Goal: Transaction & Acquisition: Purchase product/service

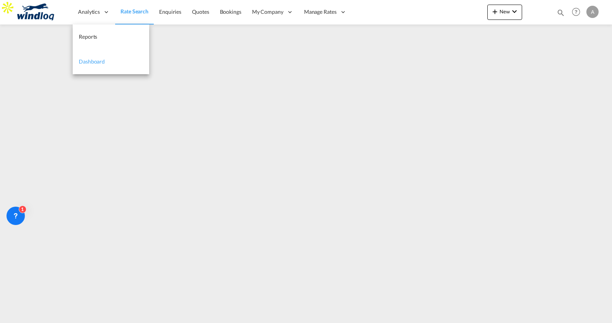
click at [106, 62] on link "Dashboard" at bounding box center [111, 61] width 77 height 25
click at [89, 36] on span "Reports" at bounding box center [88, 36] width 18 height 7
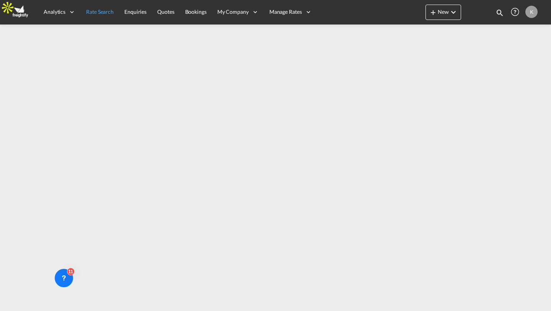
click at [100, 17] on link "Rate Search" at bounding box center [100, 12] width 38 height 25
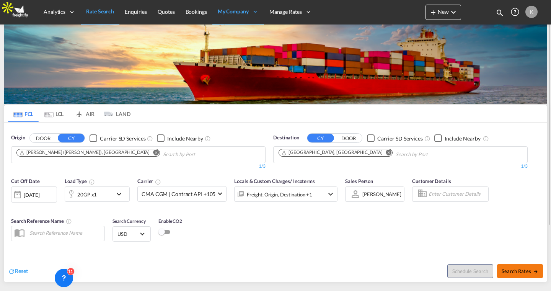
click at [513, 273] on span "Search Rates" at bounding box center [520, 271] width 37 height 6
type input "INNSA to DEHAM / 2 Oct 2025"
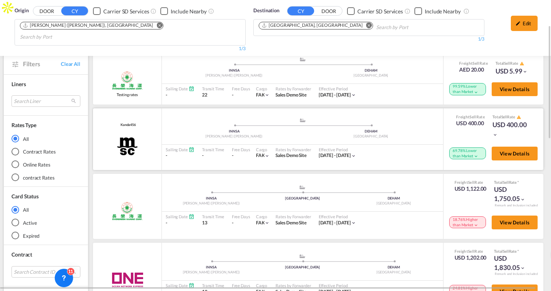
scroll to position [65, 0]
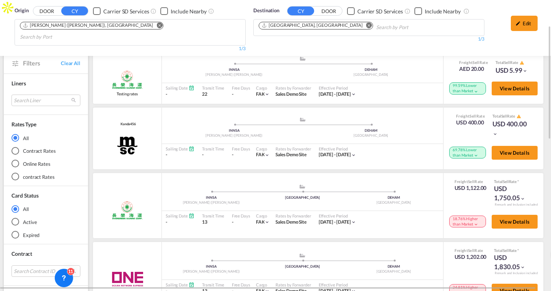
click at [14, 160] on div "Online Rates" at bounding box center [15, 164] width 8 height 8
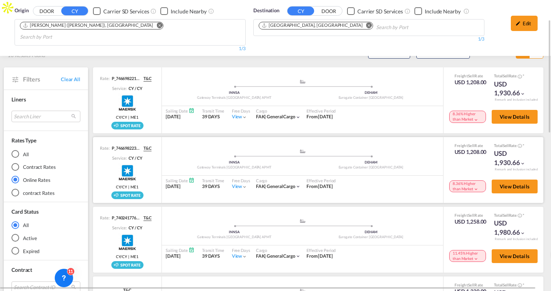
scroll to position [43, 0]
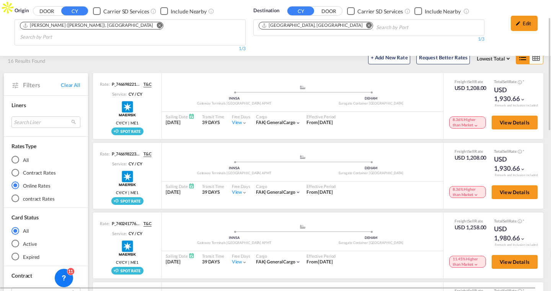
click at [30, 169] on md-radio-button "Contract Rates" at bounding box center [45, 173] width 69 height 8
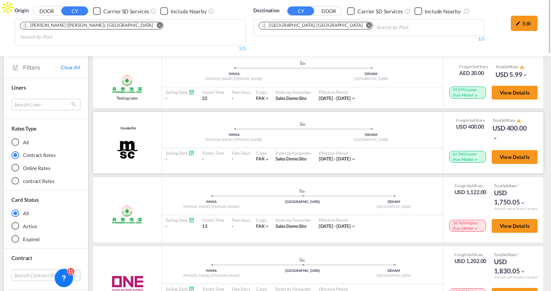
scroll to position [0, 0]
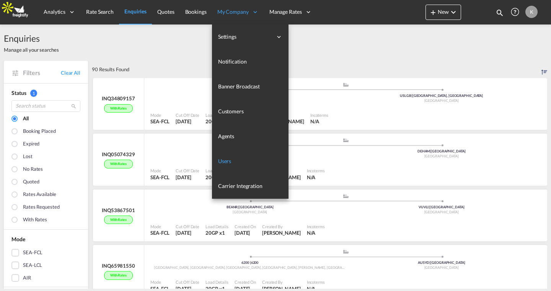
click at [226, 159] on span "Users" at bounding box center [224, 161] width 13 height 7
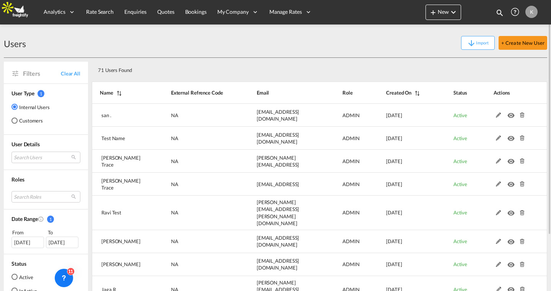
click at [23, 122] on md-radio-button "Customers" at bounding box center [30, 121] width 38 height 8
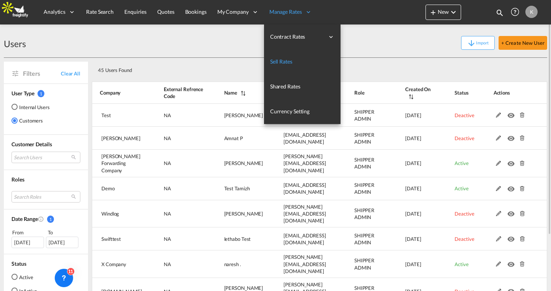
click at [286, 58] on span "Sell Rates" at bounding box center [281, 62] width 22 height 8
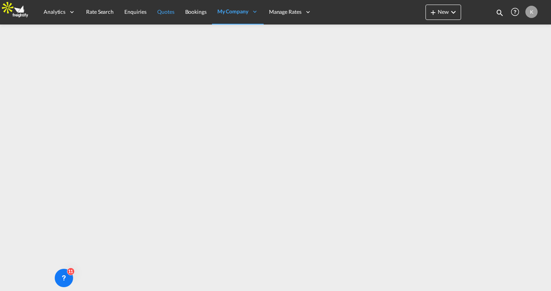
click at [159, 13] on span "Quotes" at bounding box center [165, 11] width 17 height 7
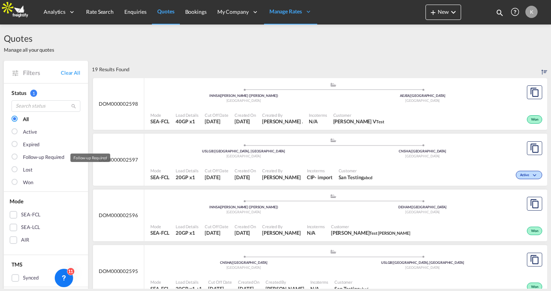
click at [31, 156] on div "Follow-up Required" at bounding box center [43, 157] width 41 height 8
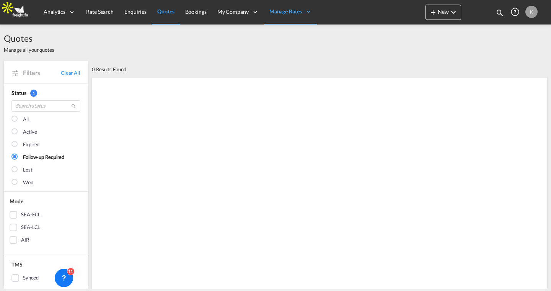
click at [28, 171] on div "Lost" at bounding box center [28, 170] width 10 height 8
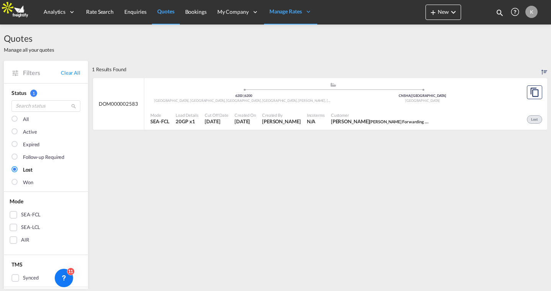
click at [22, 121] on md-checkbox "All" at bounding box center [45, 120] width 69 height 8
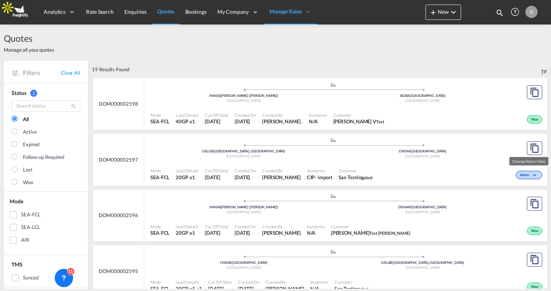
click at [521, 172] on div "Active" at bounding box center [529, 175] width 26 height 8
click at [513, 199] on span "Lost" at bounding box center [511, 197] width 19 height 8
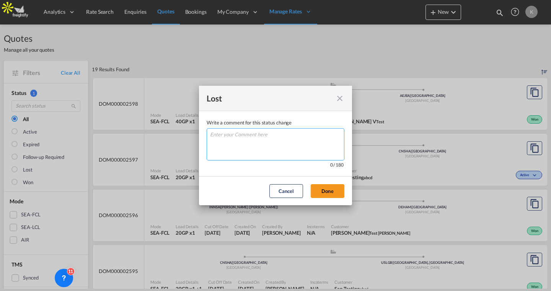
click at [274, 130] on textarea "Write a comment ..." at bounding box center [276, 144] width 138 height 32
click at [339, 99] on md-icon "icon-close" at bounding box center [339, 98] width 9 height 9
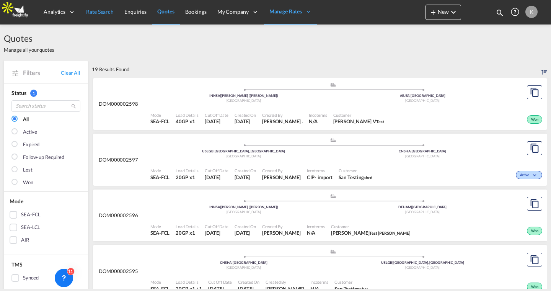
click at [98, 14] on span "Rate Search" at bounding box center [100, 11] width 28 height 7
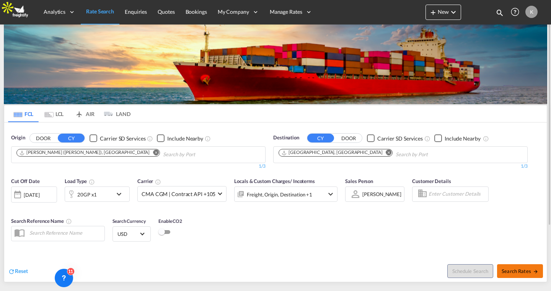
click at [519, 271] on span "Search Rates" at bounding box center [520, 271] width 37 height 6
type input "INNSA to DEHAM / 2 Oct 2025"
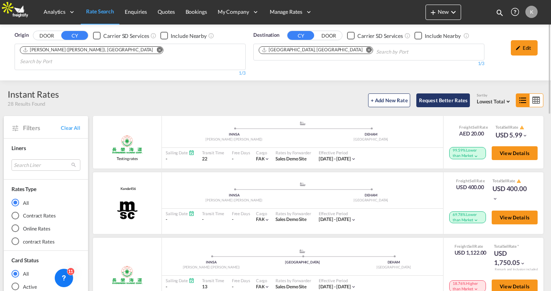
click at [438, 93] on button "Request Better Rates" at bounding box center [443, 100] width 54 height 14
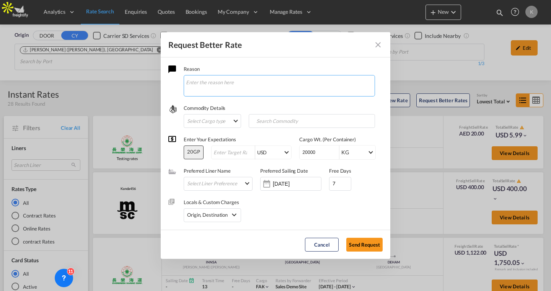
click at [218, 84] on textarea "Request Better Rate ..." at bounding box center [279, 85] width 191 height 21
type textarea "I NEED A RATE TO BE MATCHED"
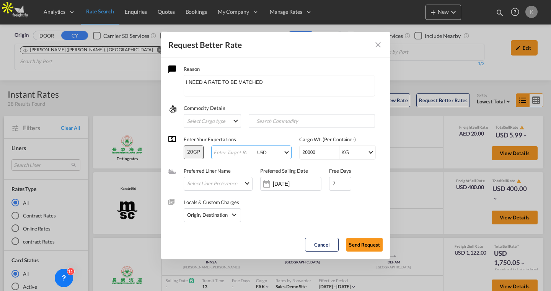
click at [228, 151] on input "Request Better Rate ..." at bounding box center [234, 153] width 42 height 6
type input "1200"
click at [229, 183] on md-select "Select Liner Preference AAXL Global Shipping Lines AEL Berkman Akkon Lines Alli…" at bounding box center [219, 183] width 65 height 10
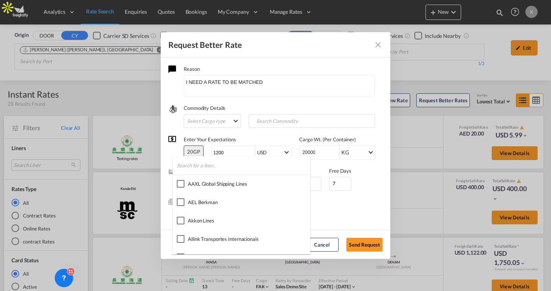
type md-option "[object Object]"
click at [309, 207] on md-backdrop at bounding box center [275, 145] width 551 height 291
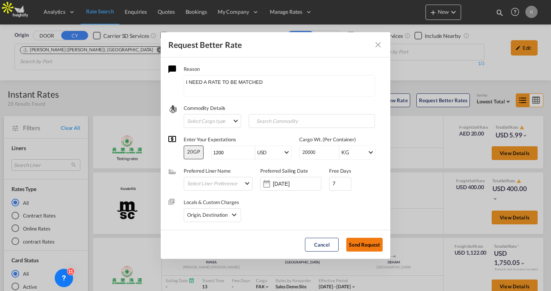
click at [362, 242] on button "Send Request" at bounding box center [364, 245] width 36 height 14
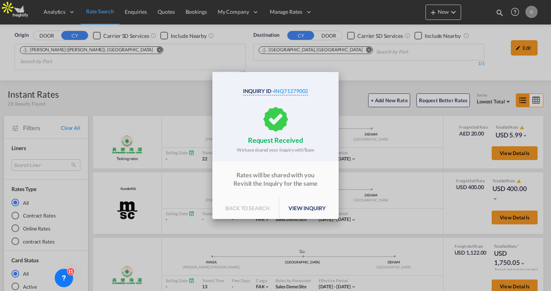
click at [248, 202] on p "back to search" at bounding box center [247, 207] width 63 height 21
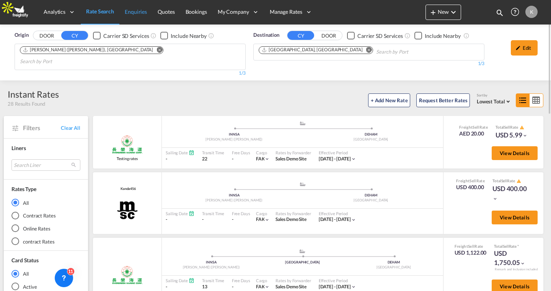
click at [135, 10] on span "Enquiries" at bounding box center [136, 11] width 22 height 7
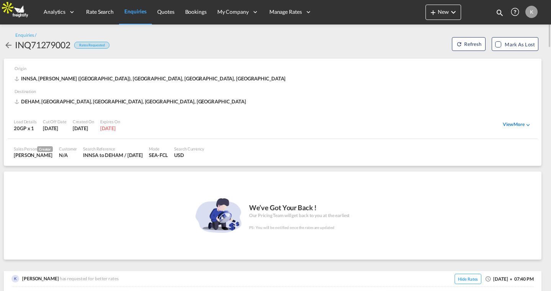
click at [507, 126] on div "View More" at bounding box center [517, 124] width 29 height 7
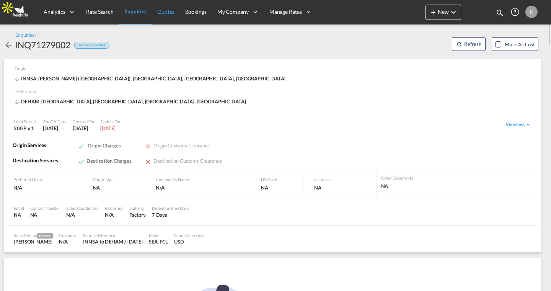
click at [167, 13] on span "Quotes" at bounding box center [165, 11] width 17 height 7
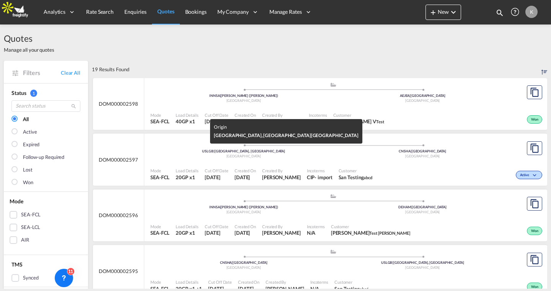
click at [281, 158] on div "United States" at bounding box center [243, 156] width 179 height 5
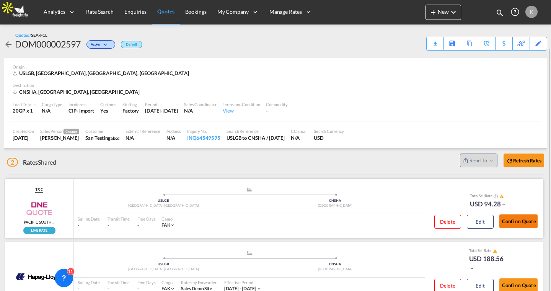
scroll to position [24, 0]
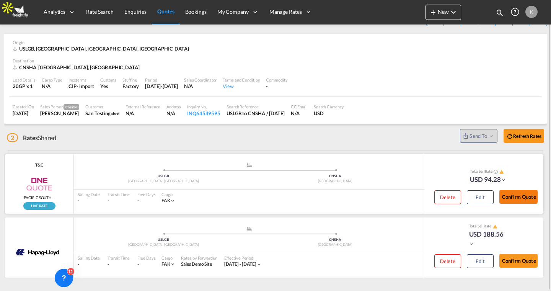
click at [519, 201] on button "Confirm Quote" at bounding box center [518, 197] width 38 height 14
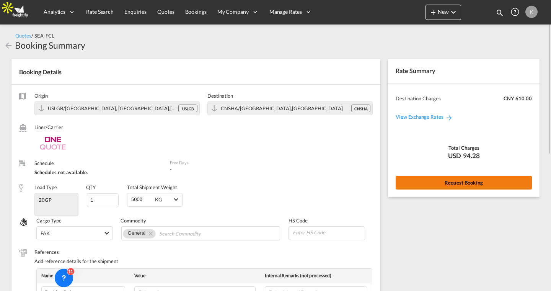
click at [436, 179] on button "Request Booking" at bounding box center [464, 183] width 136 height 14
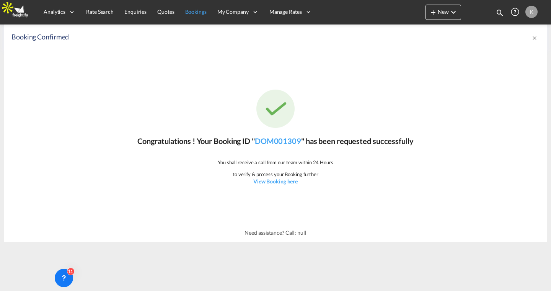
click at [194, 13] on span "Bookings" at bounding box center [195, 11] width 21 height 7
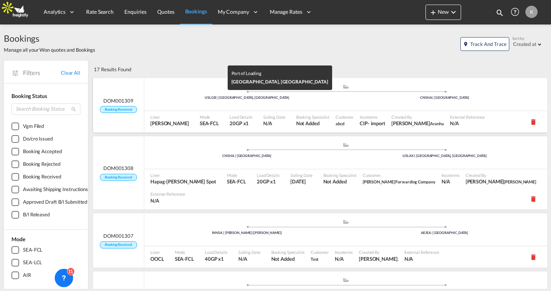
click at [207, 95] on div "USLGB | Long Beach, CA" at bounding box center [247, 97] width 198 height 5
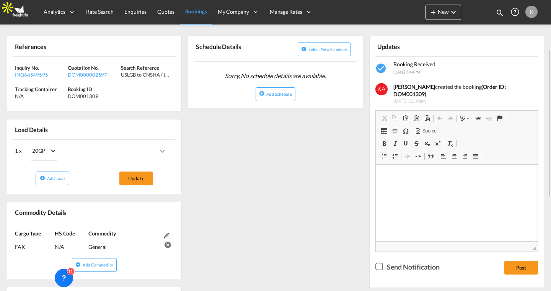
scroll to position [104, 0]
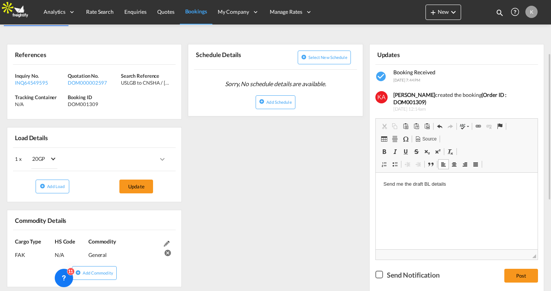
click at [380, 270] on div "Checkbox No Ink" at bounding box center [379, 274] width 8 height 8
click at [526, 269] on button "Post" at bounding box center [521, 276] width 34 height 14
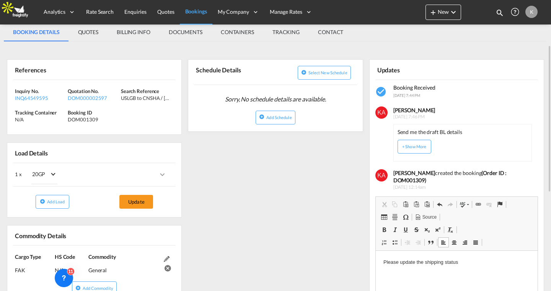
scroll to position [65, 0]
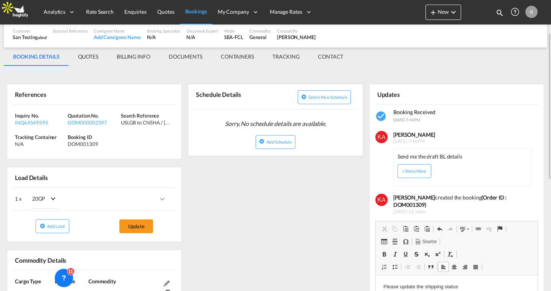
click at [186, 57] on md-tab-item "DOCUMENTS" at bounding box center [186, 56] width 52 height 18
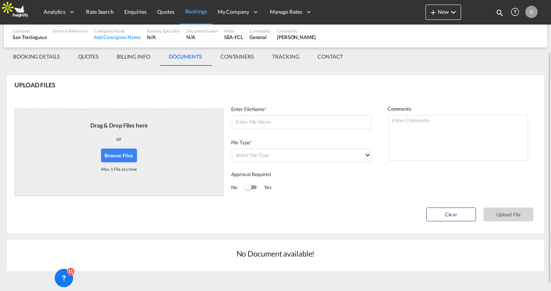
click at [128, 156] on button "Browse Files" at bounding box center [119, 155] width 36 height 14
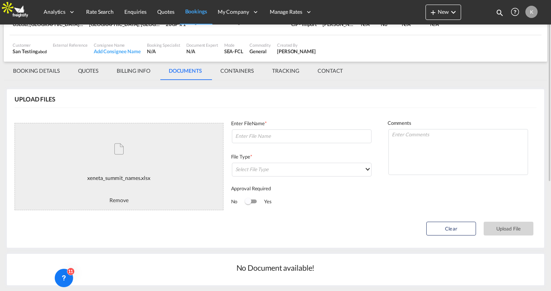
scroll to position [0, 0]
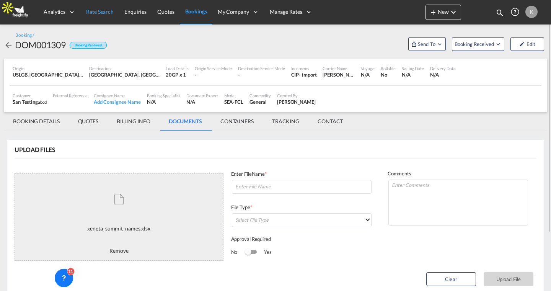
click at [102, 16] on link "Rate Search" at bounding box center [100, 12] width 38 height 25
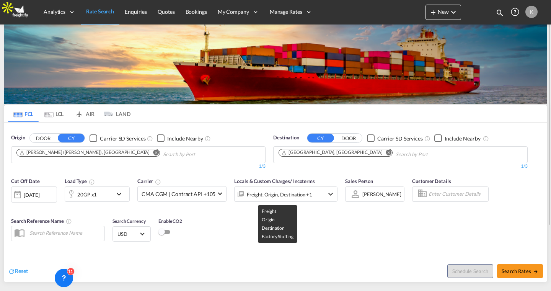
click at [298, 193] on div "Freight, Origin, Destination +1" at bounding box center [279, 194] width 65 height 11
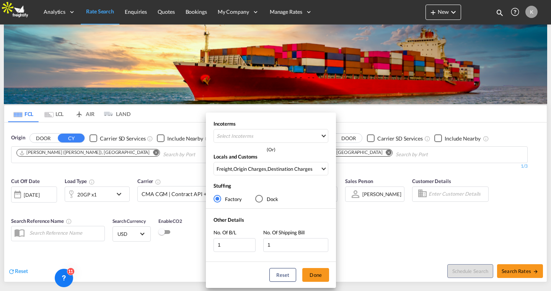
click at [383, 257] on div "Incoterms Select Incoterms CIF - import Cost,Insurance and Freight CIF - export…" at bounding box center [275, 145] width 551 height 291
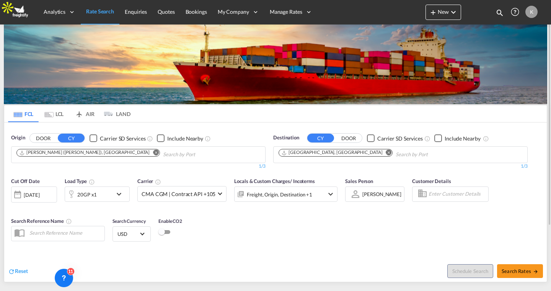
click at [110, 193] on div "20GP x1" at bounding box center [88, 193] width 47 height 15
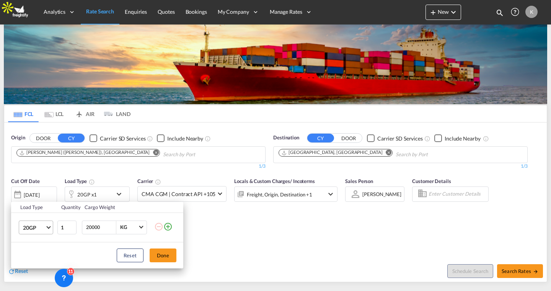
click at [33, 232] on md-select-value "20GP" at bounding box center [37, 227] width 31 height 13
click at [438, 10] on md-backdrop at bounding box center [275, 145] width 551 height 291
click at [438, 10] on div "Load Type Quantity Cargo Weight 20GP 1 20000 KG KG Load type addition is restri…" at bounding box center [275, 145] width 551 height 291
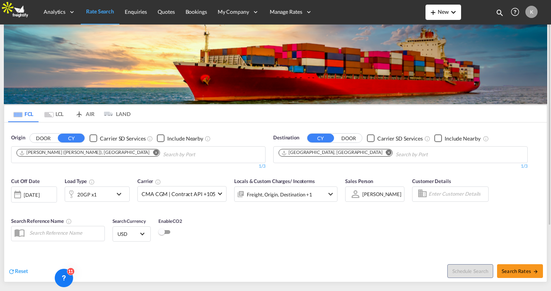
click at [436, 13] on md-icon "icon-plus 400-fg" at bounding box center [432, 12] width 9 height 9
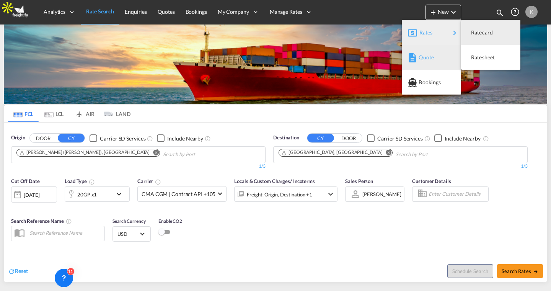
click at [424, 62] on span "Quote" at bounding box center [423, 57] width 8 height 15
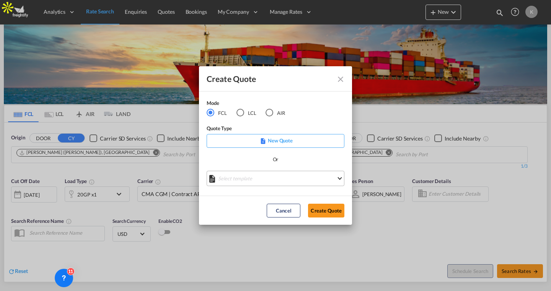
click at [241, 176] on md-select "Select template Ferraro - Milano Raquel Jimenez | 29 May 2025 Belindra Belindra…" at bounding box center [276, 178] width 138 height 15
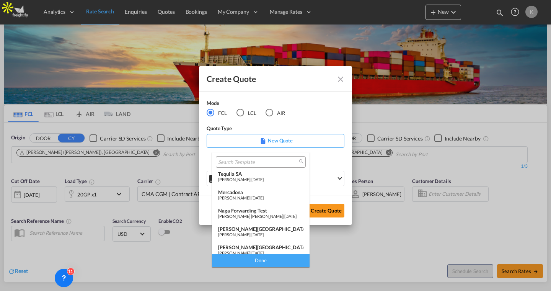
scroll to position [99, 0]
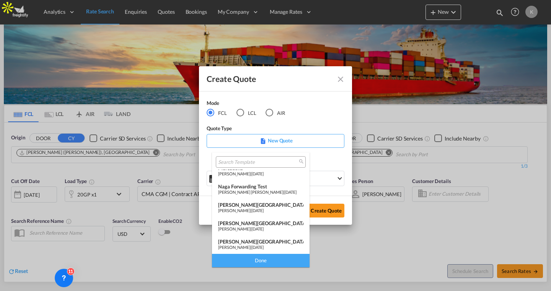
click at [271, 144] on md-backdrop at bounding box center [275, 145] width 551 height 291
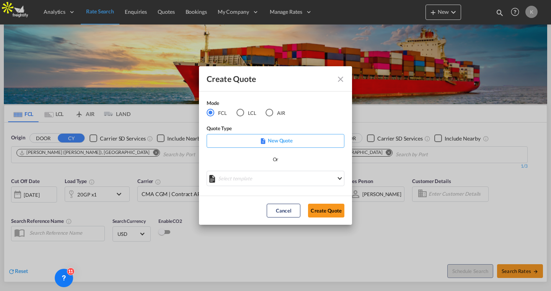
click at [271, 142] on p "New Quote" at bounding box center [275, 141] width 132 height 8
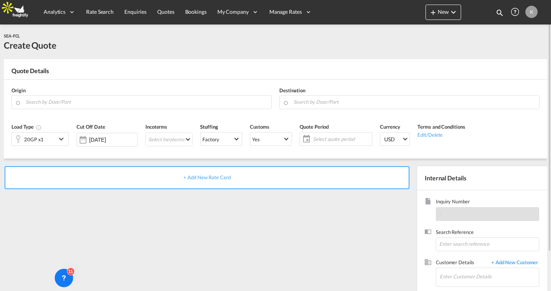
click at [38, 142] on div "20GP x1" at bounding box center [34, 139] width 20 height 11
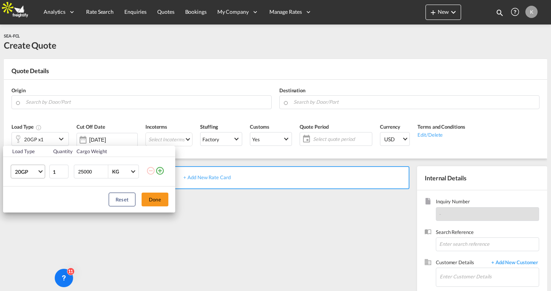
click at [33, 174] on span "20GP" at bounding box center [26, 172] width 22 height 8
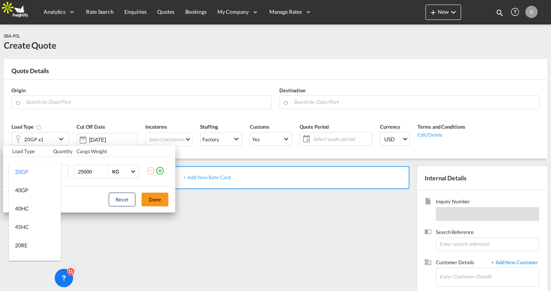
click at [197, 215] on md-backdrop at bounding box center [275, 145] width 551 height 291
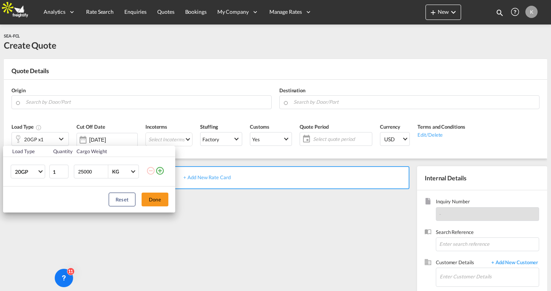
click at [100, 12] on div "Load Type Quantity Cargo Weight 20GP 1 25000 KG KG Load type addition is restri…" at bounding box center [275, 145] width 551 height 291
